Goal: Task Accomplishment & Management: Use online tool/utility

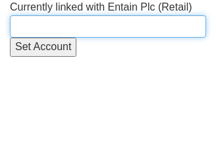
click at [28, 20] on input "text" at bounding box center [108, 26] width 196 height 22
click at [90, 28] on input "text" at bounding box center [108, 26] width 196 height 22
click at [78, 22] on input "text" at bounding box center [108, 26] width 196 height 22
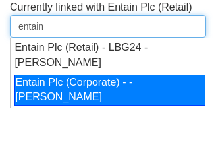
click at [52, 106] on div "Entain Plc (Corporate) - - [PERSON_NAME]" at bounding box center [110, 91] width 191 height 32
type input "Entain Plc (Corporate) - - [PERSON_NAME]"
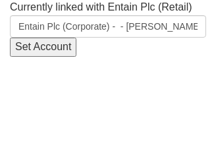
click at [45, 49] on input "Set Account" at bounding box center [43, 47] width 67 height 19
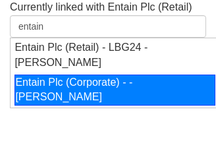
click at [53, 106] on div "Entain Plc (Corporate) - - [PERSON_NAME]" at bounding box center [115, 91] width 201 height 32
type input "Entain Plc (Corporate) - - [PERSON_NAME]"
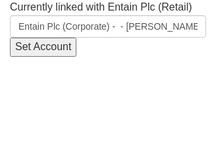
click at [40, 47] on input "Set Account" at bounding box center [43, 47] width 67 height 19
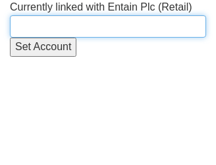
click at [82, 36] on input "text" at bounding box center [108, 26] width 196 height 22
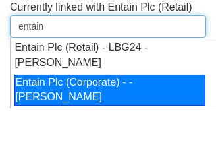
click at [78, 106] on div "Entain Plc (Corporate) - - [PERSON_NAME]" at bounding box center [110, 91] width 191 height 32
type input "Entain Plc (Corporate) - - [PERSON_NAME]"
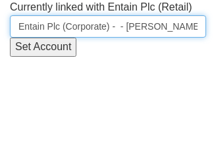
click at [78, 57] on html "Currently linked with Entain Plc (Retail) Entain Plc (Corporate) - - Jamie Pown…" at bounding box center [108, 28] width 216 height 57
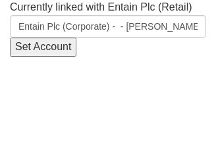
click at [49, 47] on input "Set Account" at bounding box center [43, 47] width 67 height 19
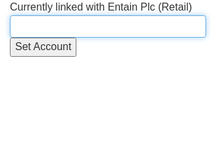
click at [36, 19] on input "text" at bounding box center [108, 26] width 196 height 22
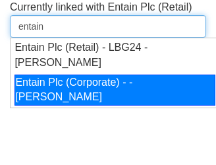
click at [71, 106] on div "Entain Plc (Corporate) - - [PERSON_NAME]" at bounding box center [115, 91] width 201 height 32
type input "Entain Plc (Corporate) - - [PERSON_NAME]"
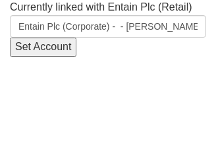
click at [43, 45] on input "Set Account" at bounding box center [43, 47] width 67 height 19
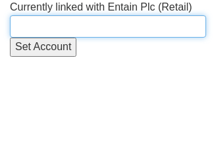
click at [84, 22] on input "text" at bounding box center [108, 26] width 196 height 22
click at [20, 21] on input "text" at bounding box center [108, 26] width 196 height 22
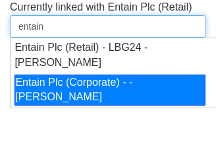
click at [37, 106] on div "Entain Plc (Corporate) - - [PERSON_NAME]" at bounding box center [110, 91] width 191 height 32
type input "Entain Plc (Corporate) - - [PERSON_NAME]"
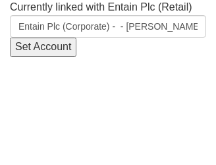
click at [38, 47] on input "Set Account" at bounding box center [43, 47] width 67 height 19
